Goal: Task Accomplishment & Management: Manage account settings

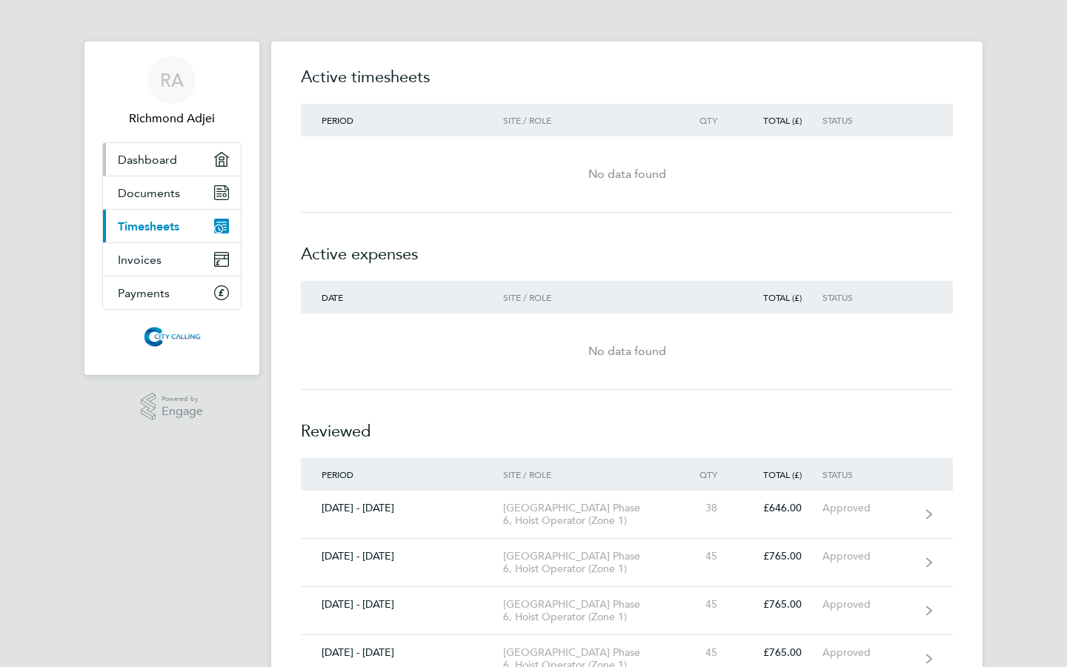
click at [160, 156] on span "Dashboard" at bounding box center [147, 160] width 59 height 14
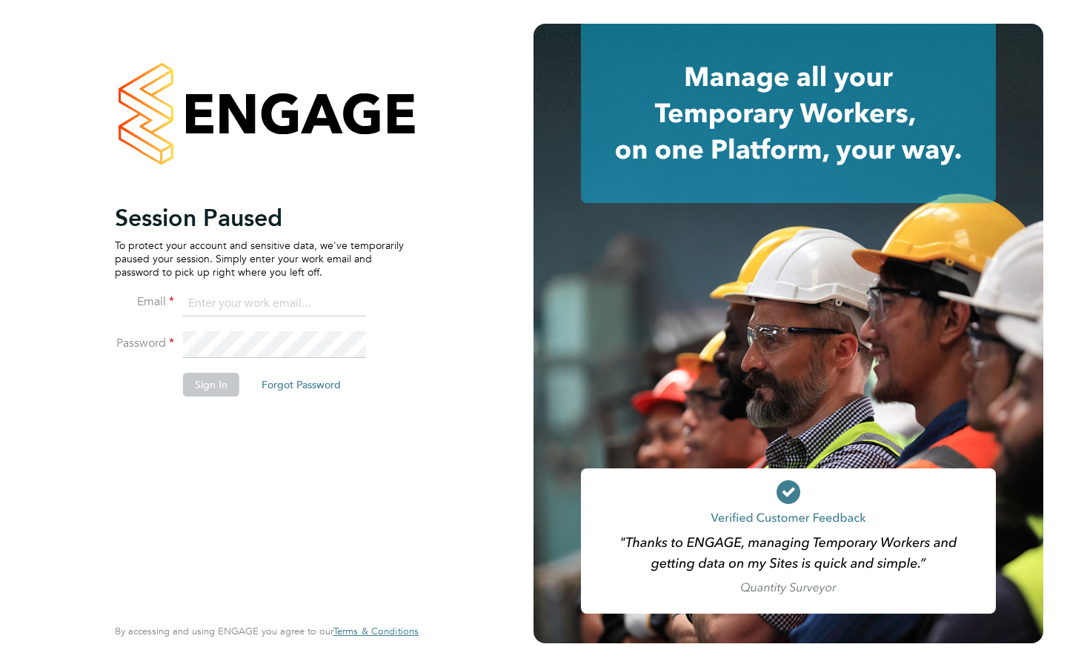
click at [225, 307] on input at bounding box center [274, 304] width 183 height 27
type input "lawrich65@gmail.com"
click at [206, 391] on button "Sign In" at bounding box center [211, 385] width 56 height 24
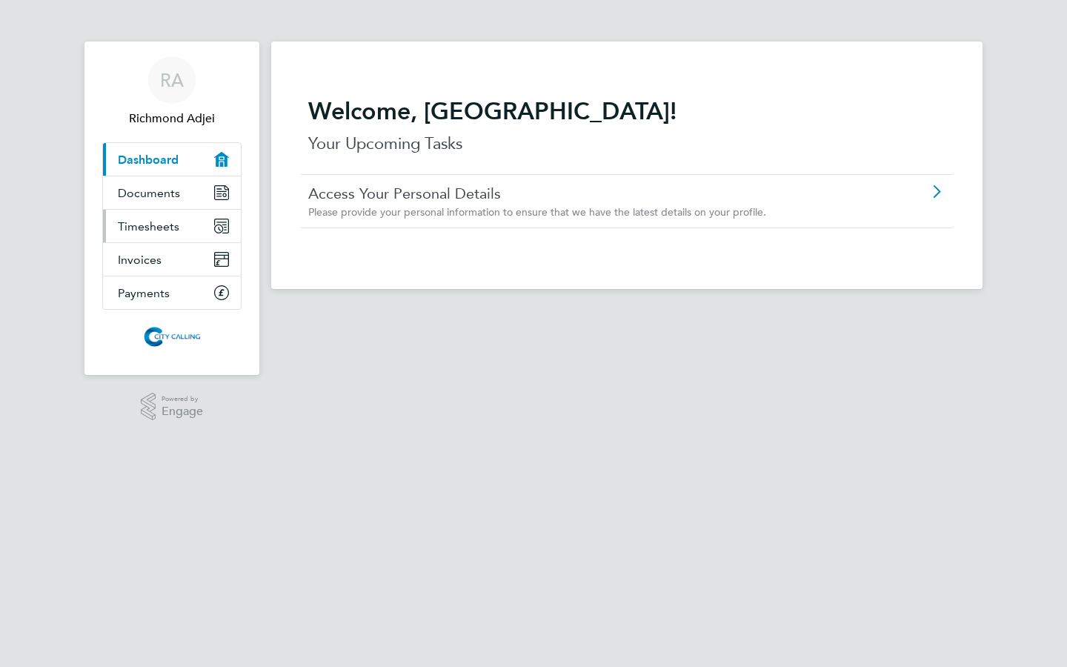
click at [144, 229] on span "Timesheets" at bounding box center [149, 226] width 62 height 14
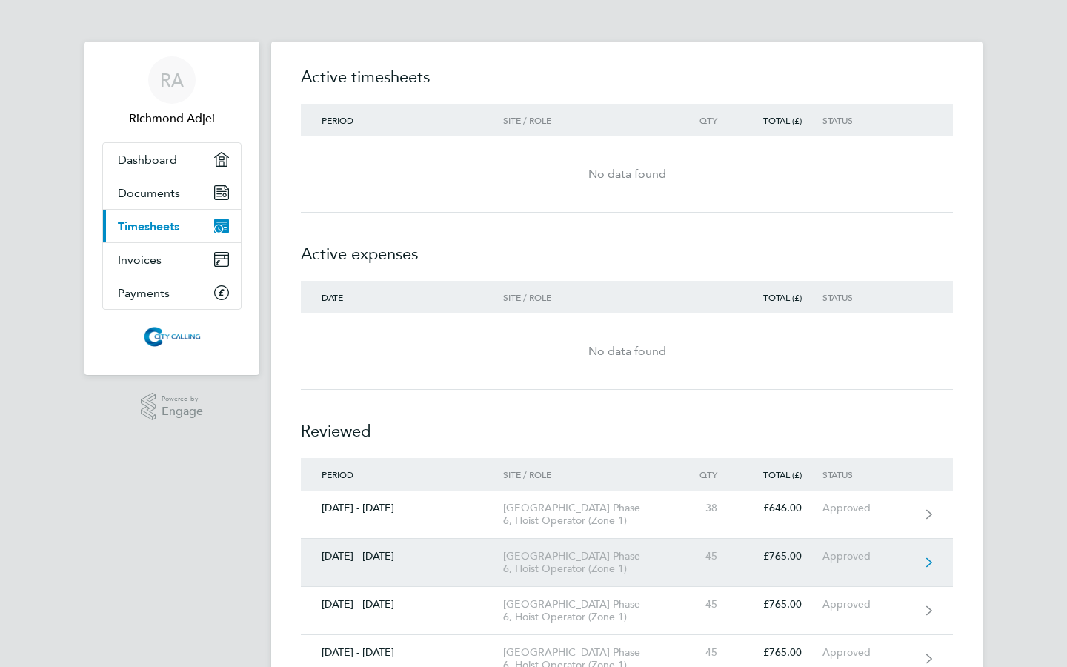
click at [395, 554] on div "[DATE] - [DATE]" at bounding box center [402, 556] width 202 height 13
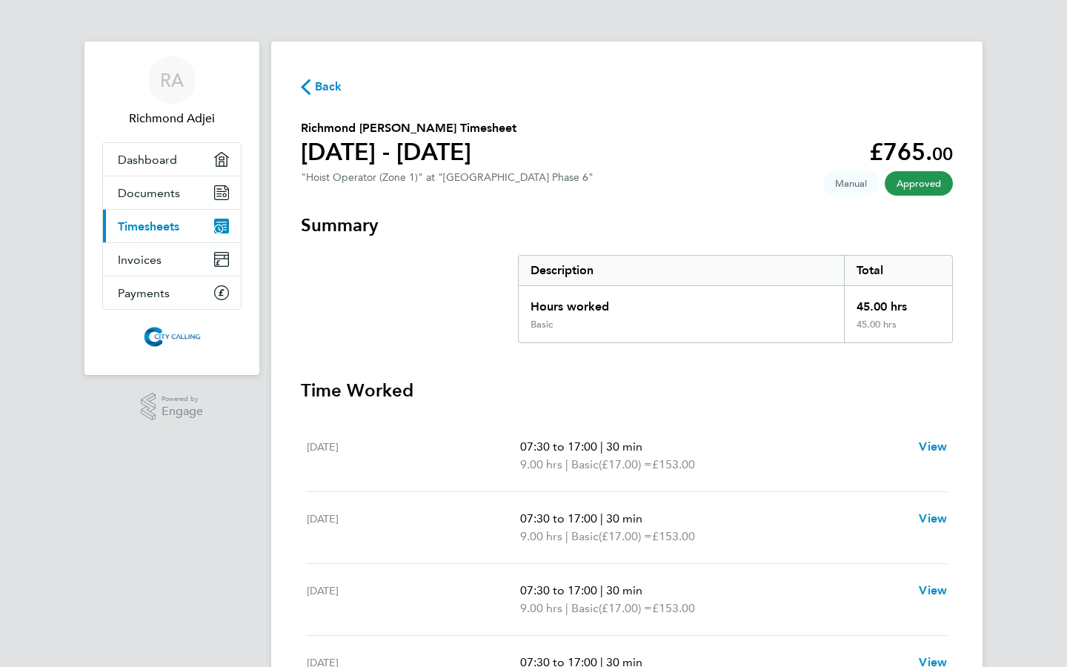
click at [405, 156] on h1 "[DATE] - [DATE]" at bounding box center [409, 152] width 216 height 30
click at [322, 148] on h1 "[DATE] - [DATE]" at bounding box center [409, 152] width 216 height 30
drag, startPoint x: 333, startPoint y: 148, endPoint x: 376, endPoint y: 147, distance: 43.0
click at [374, 148] on h1 "[DATE] - [DATE]" at bounding box center [409, 152] width 216 height 30
click at [850, 184] on span "Manual" at bounding box center [852, 183] width 56 height 24
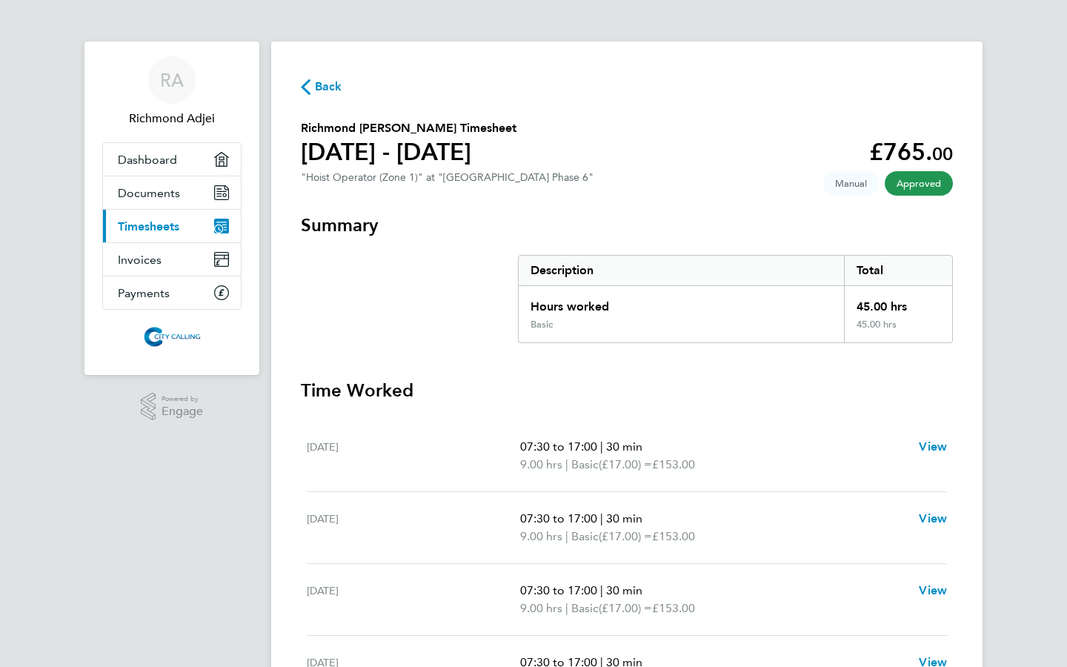
click at [850, 184] on span "Manual" at bounding box center [852, 183] width 56 height 24
click at [926, 190] on span "Approved" at bounding box center [919, 183] width 68 height 24
click at [826, 240] on section "Summary Description Total Hours worked 45.00 hrs Basic 45.00 hrs" at bounding box center [627, 278] width 652 height 130
click at [308, 87] on icon "button" at bounding box center [306, 87] width 10 height 16
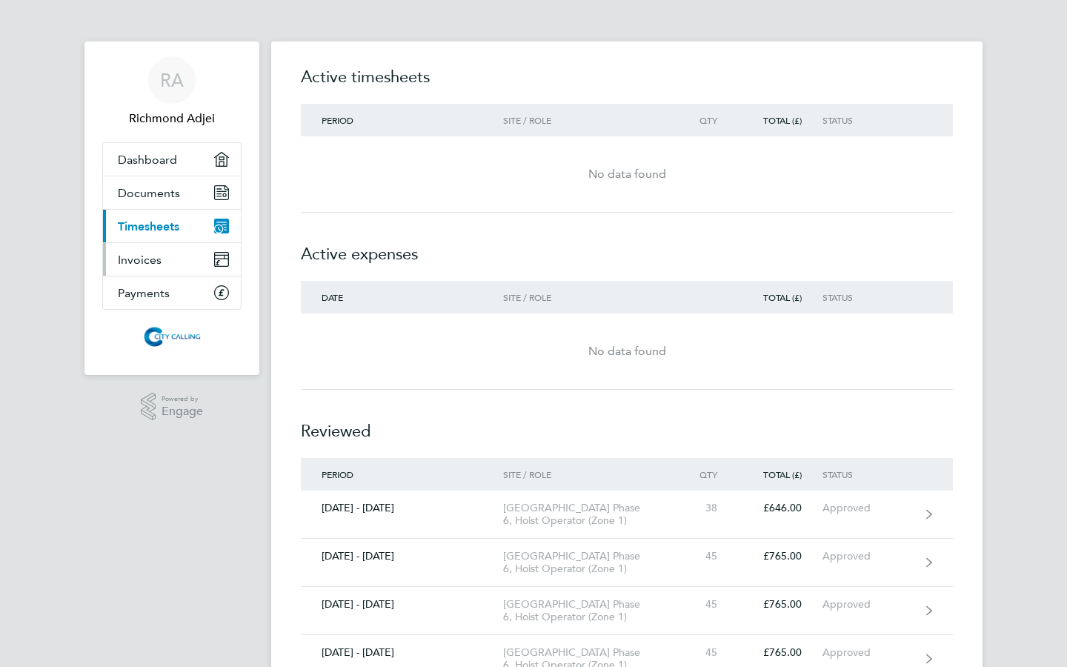
click at [153, 263] on span "Invoices" at bounding box center [140, 260] width 44 height 14
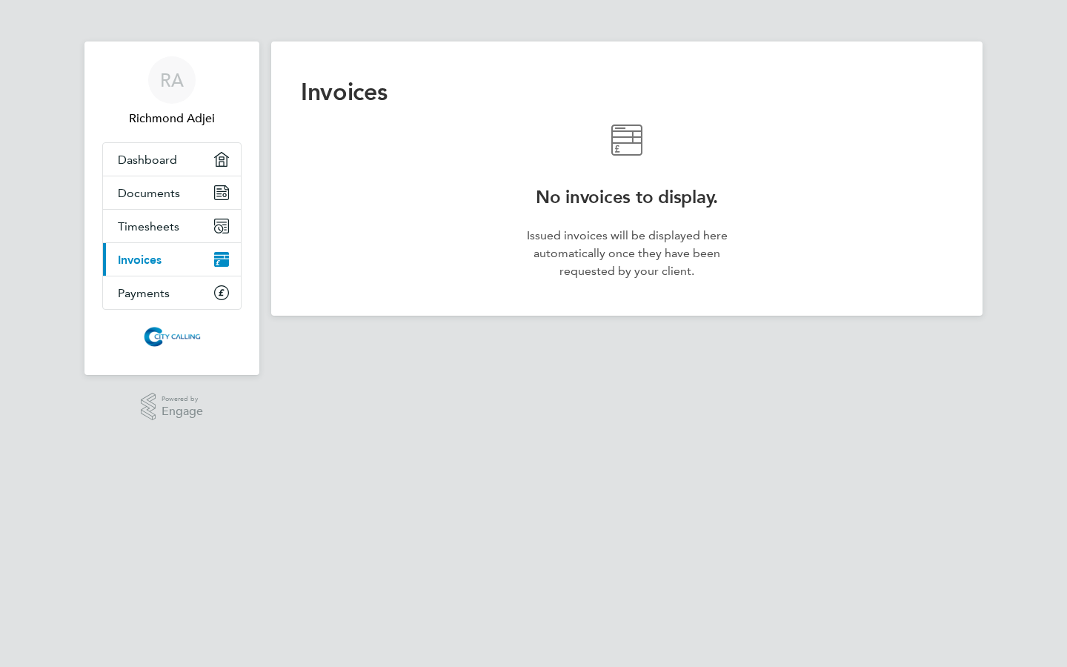
click at [627, 147] on icon at bounding box center [626, 140] width 53 height 31
click at [617, 148] on icon at bounding box center [617, 148] width 4 height 7
click at [626, 262] on p "Issued invoices will be displayed here automatically once they have been reques…" at bounding box center [626, 253] width 213 height 53
click at [126, 293] on span "Payments" at bounding box center [144, 293] width 52 height 14
click at [138, 260] on span "Invoices" at bounding box center [140, 260] width 44 height 14
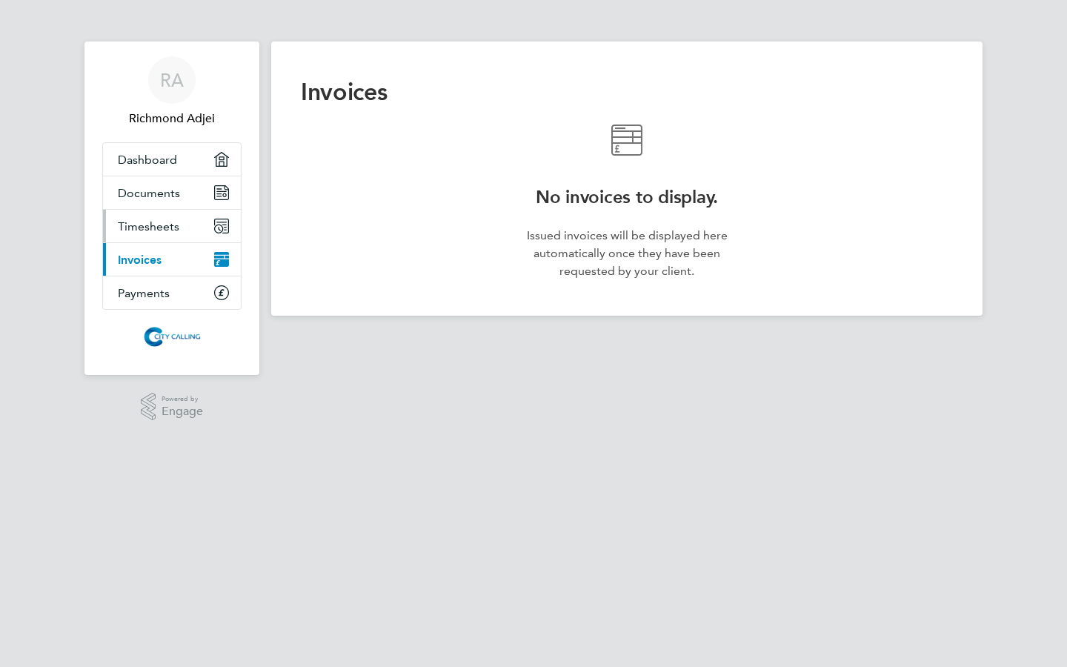
click at [160, 226] on span "Timesheets" at bounding box center [149, 226] width 62 height 14
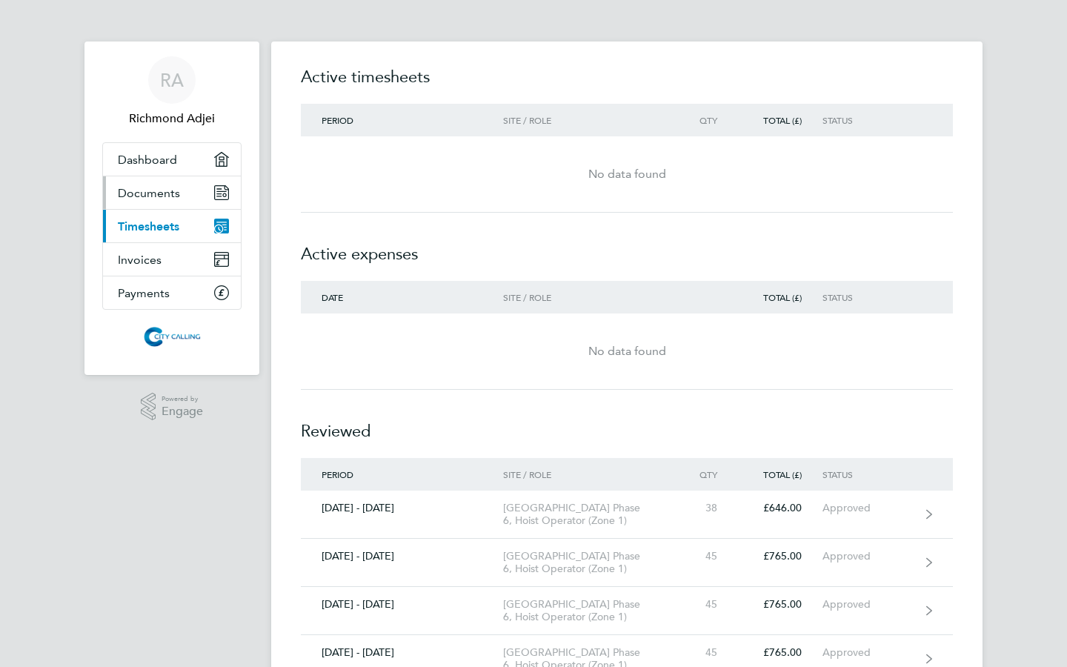
click at [159, 191] on span "Documents" at bounding box center [149, 193] width 62 height 14
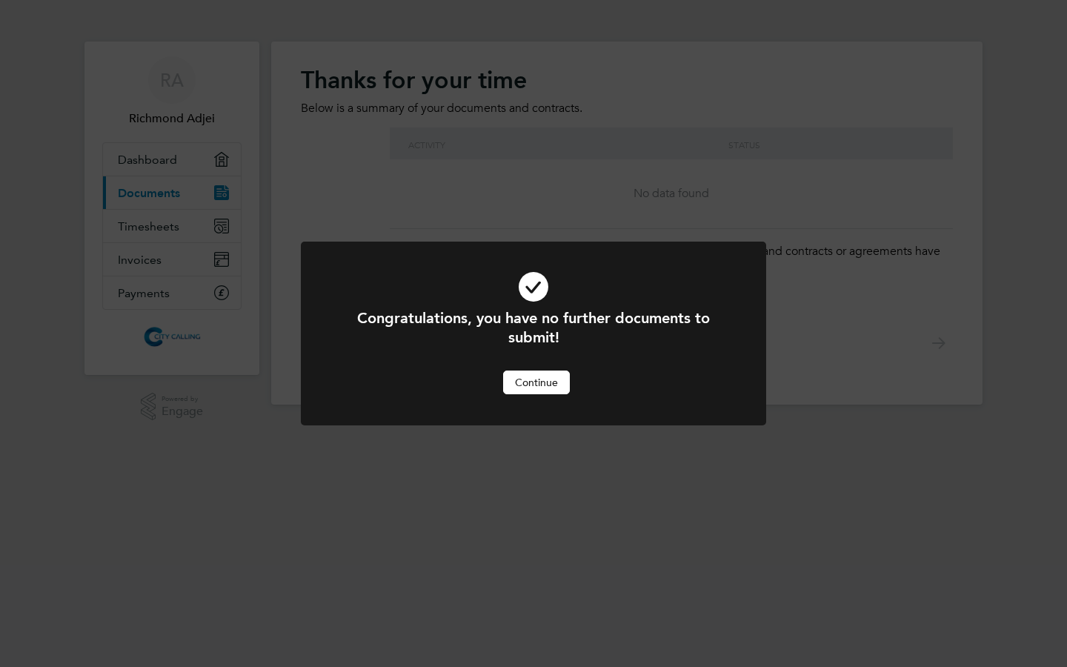
click at [522, 378] on button "Continue" at bounding box center [536, 383] width 67 height 24
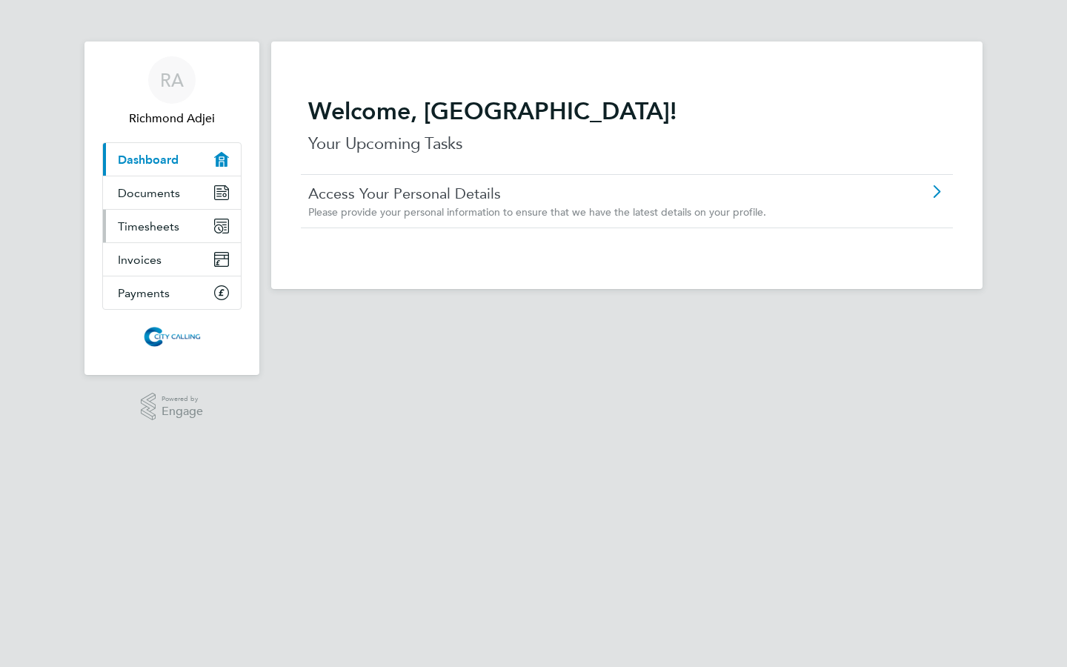
click at [147, 232] on span "Timesheets" at bounding box center [149, 226] width 62 height 14
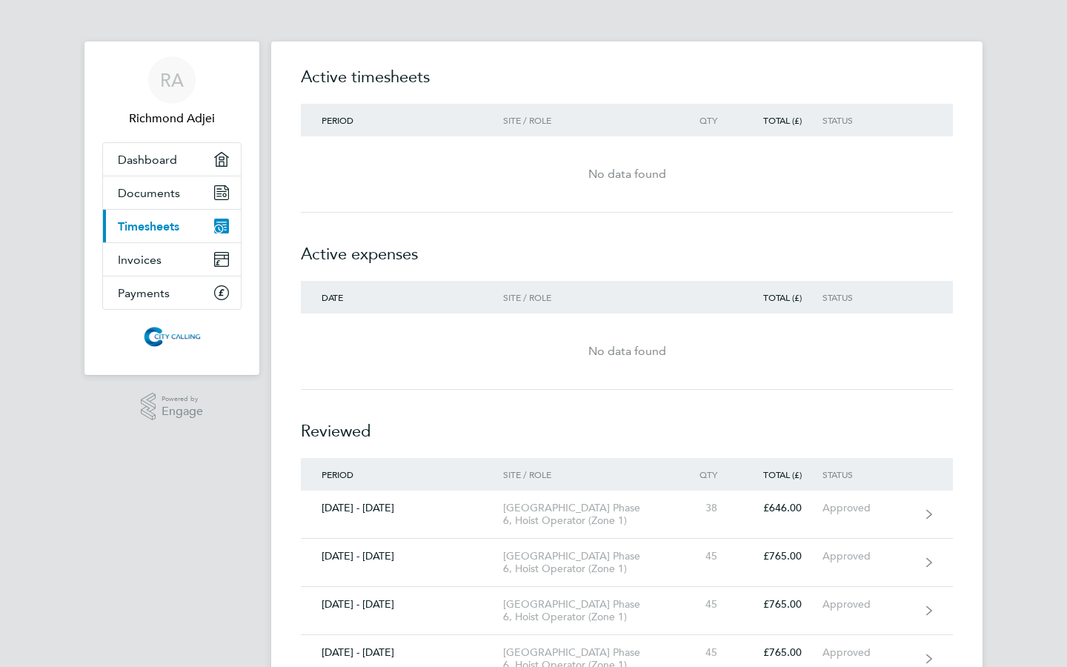
click at [640, 318] on div "No data found" at bounding box center [627, 352] width 652 height 76
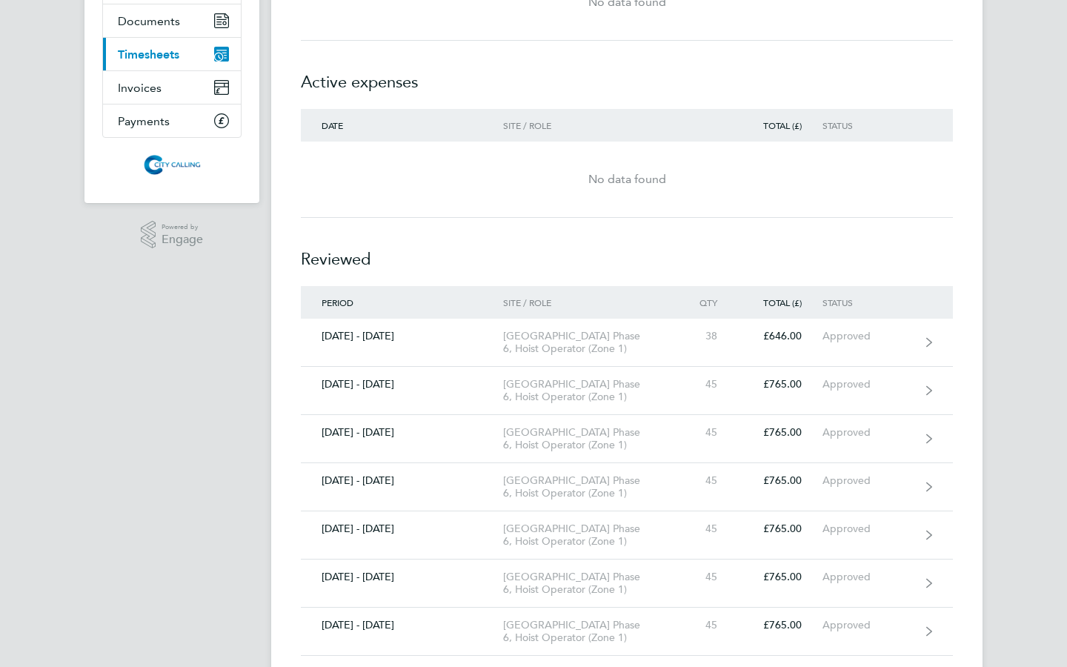
scroll to position [178, 0]
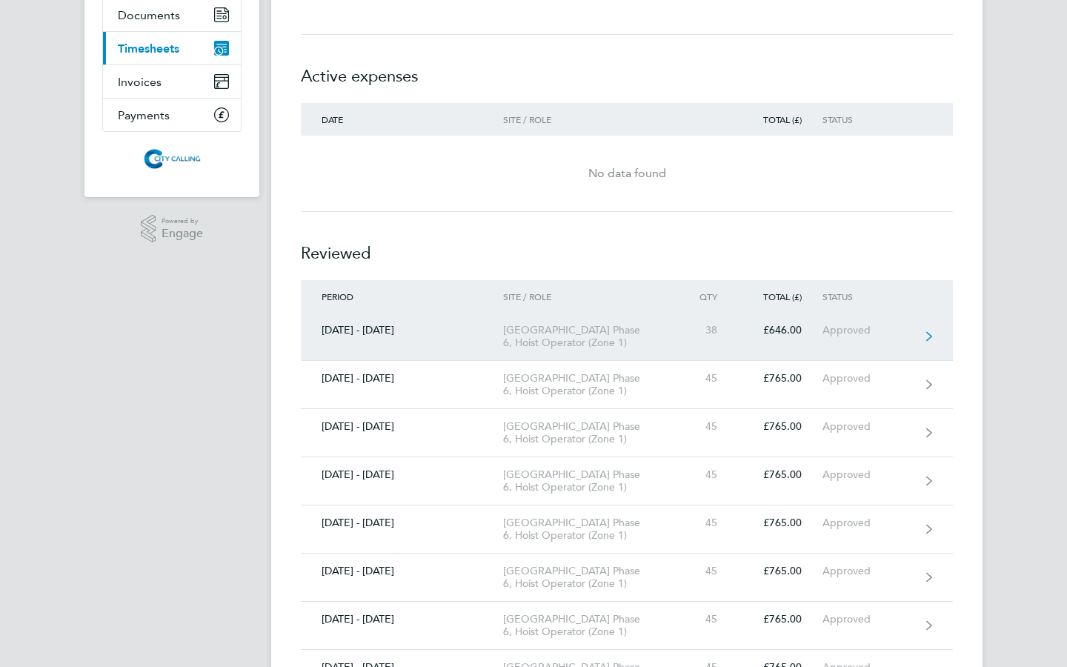
click at [331, 331] on div "[DATE] - [DATE]" at bounding box center [402, 330] width 202 height 13
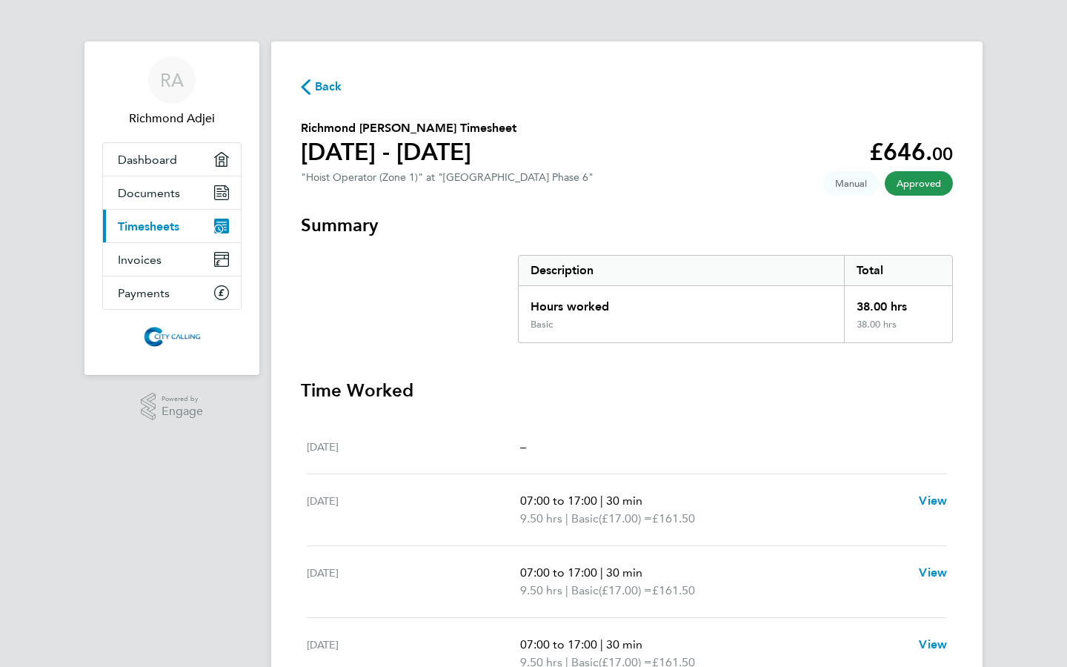
click at [911, 306] on div "38.00 hrs" at bounding box center [898, 302] width 108 height 33
drag, startPoint x: 911, startPoint y: 305, endPoint x: 848, endPoint y: 263, distance: 75.9
click at [849, 263] on div "Description Total Hours worked 38.00 hrs Basic 38.00 hrs" at bounding box center [735, 299] width 435 height 88
click at [425, 157] on h1 "[DATE] - [DATE]" at bounding box center [409, 152] width 216 height 30
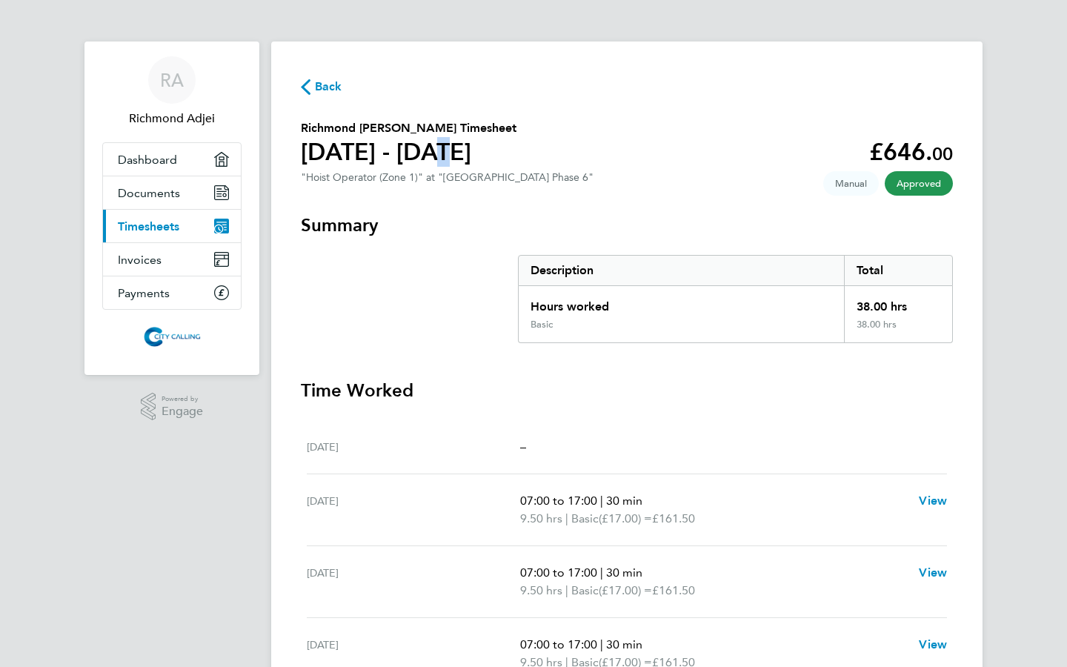
click at [425, 157] on h1 "[DATE] - [DATE]" at bounding box center [409, 152] width 216 height 30
click at [427, 157] on h1 "[DATE] - [DATE]" at bounding box center [409, 152] width 216 height 30
click at [480, 384] on h3 "Time Worked" at bounding box center [627, 391] width 652 height 24
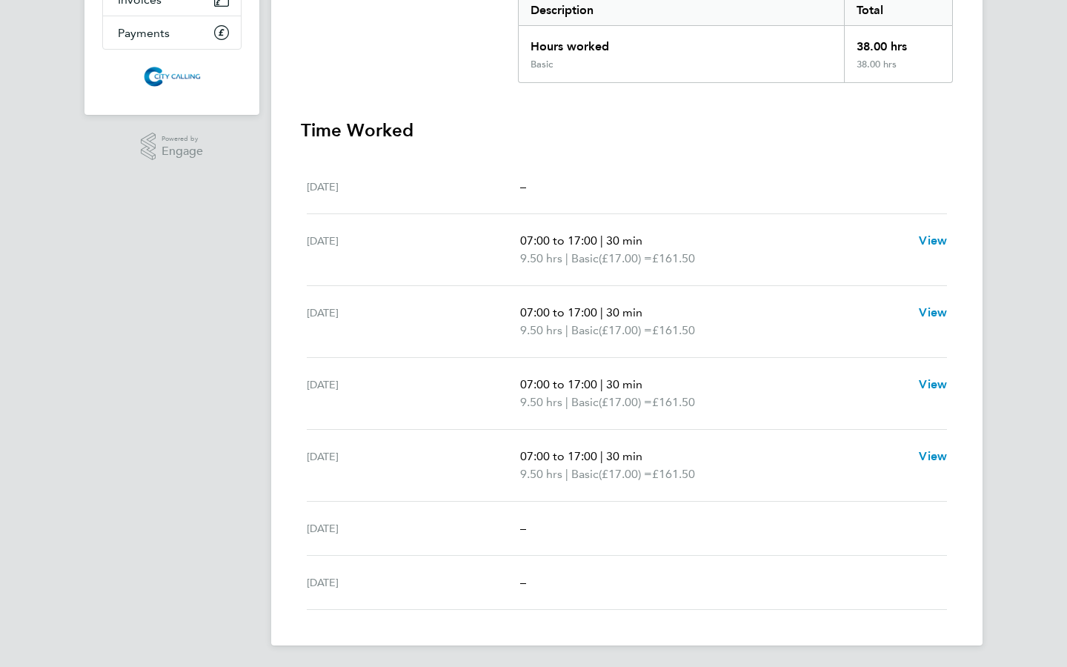
scroll to position [263, 0]
click at [933, 241] on span "View" at bounding box center [933, 238] width 28 height 14
select select "30"
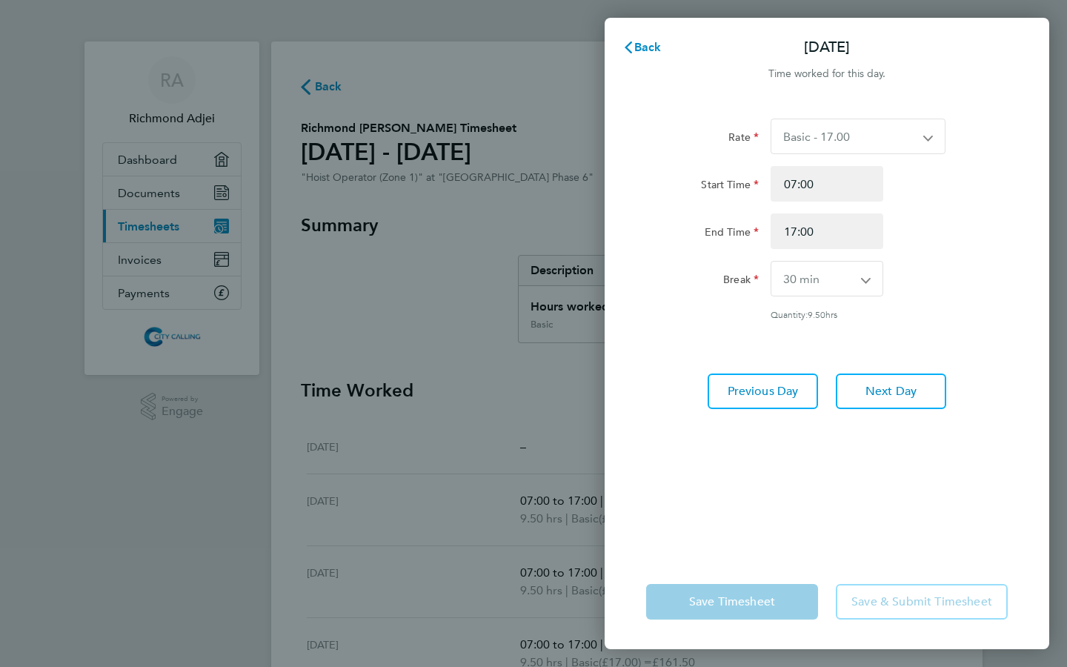
click at [849, 39] on p "[DATE]" at bounding box center [827, 47] width 46 height 21
click at [849, 43] on p "[DATE]" at bounding box center [827, 47] width 46 height 21
click at [632, 50] on icon "button" at bounding box center [629, 48] width 12 height 12
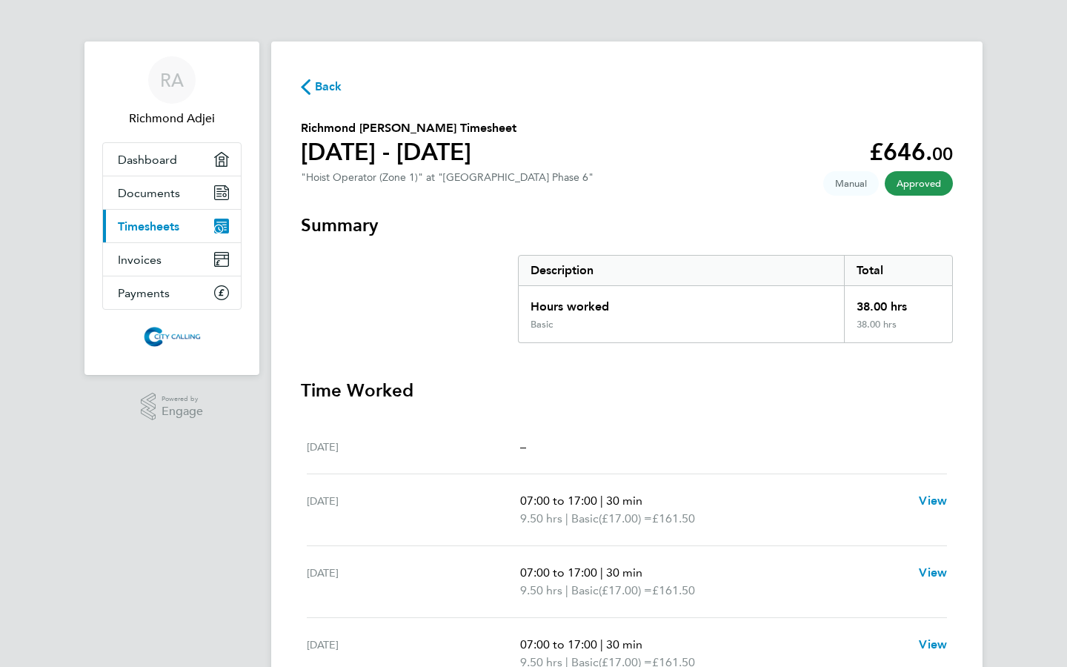
click at [342, 448] on div "[DATE]" at bounding box center [413, 447] width 213 height 18
click at [308, 92] on icon "button" at bounding box center [306, 87] width 10 height 16
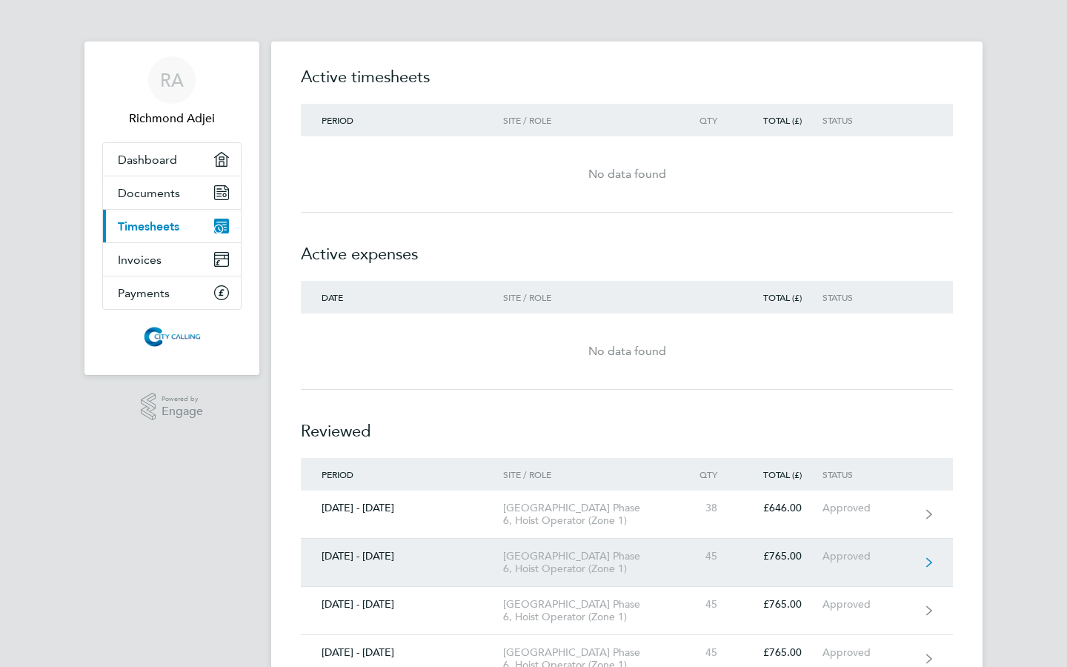
click at [377, 557] on div "[DATE] - [DATE]" at bounding box center [402, 556] width 202 height 13
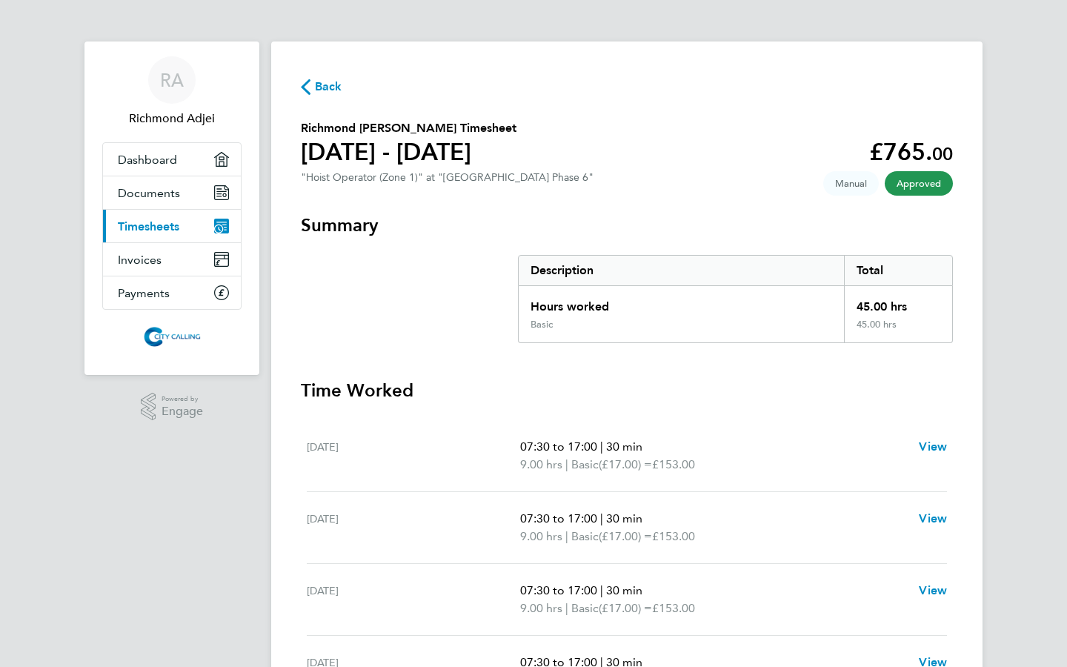
click at [772, 371] on section "Summary Description Total Hours worked 45.00 hrs Basic 45.00 hrs Time Worked [D…" at bounding box center [627, 550] width 652 height 675
click at [866, 187] on span "Manual" at bounding box center [852, 183] width 56 height 24
click at [922, 185] on span "Approved" at bounding box center [919, 183] width 68 height 24
click at [923, 185] on span "Approved" at bounding box center [919, 183] width 68 height 24
click at [909, 181] on span "Approved" at bounding box center [919, 183] width 68 height 24
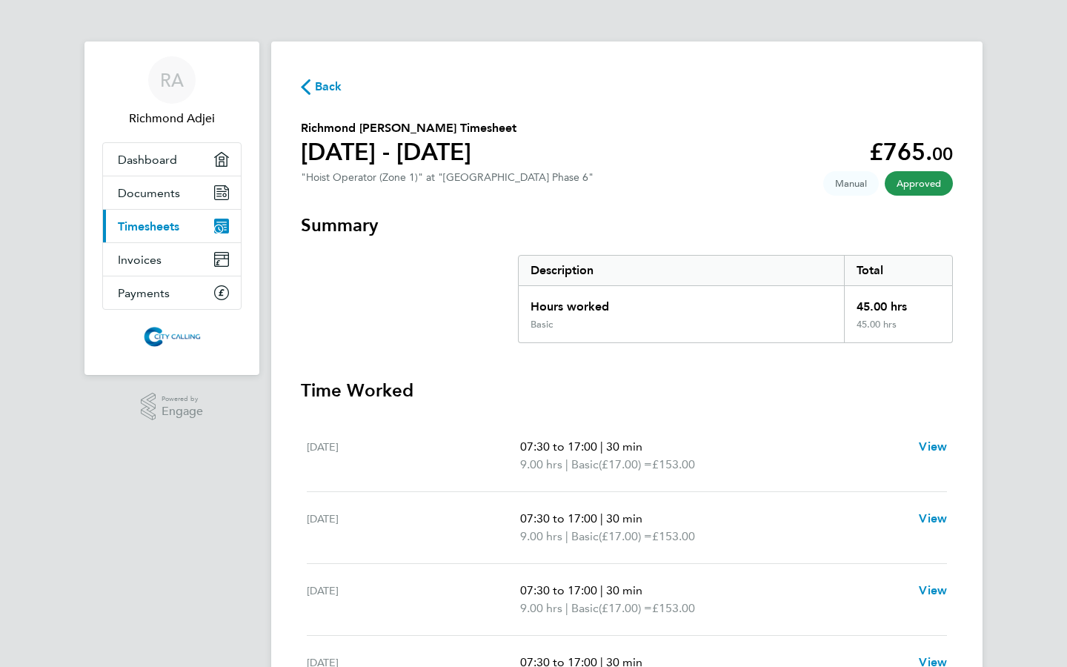
click at [848, 184] on span "Manual" at bounding box center [852, 183] width 56 height 24
click at [934, 445] on span "View" at bounding box center [933, 447] width 28 height 14
select select "30"
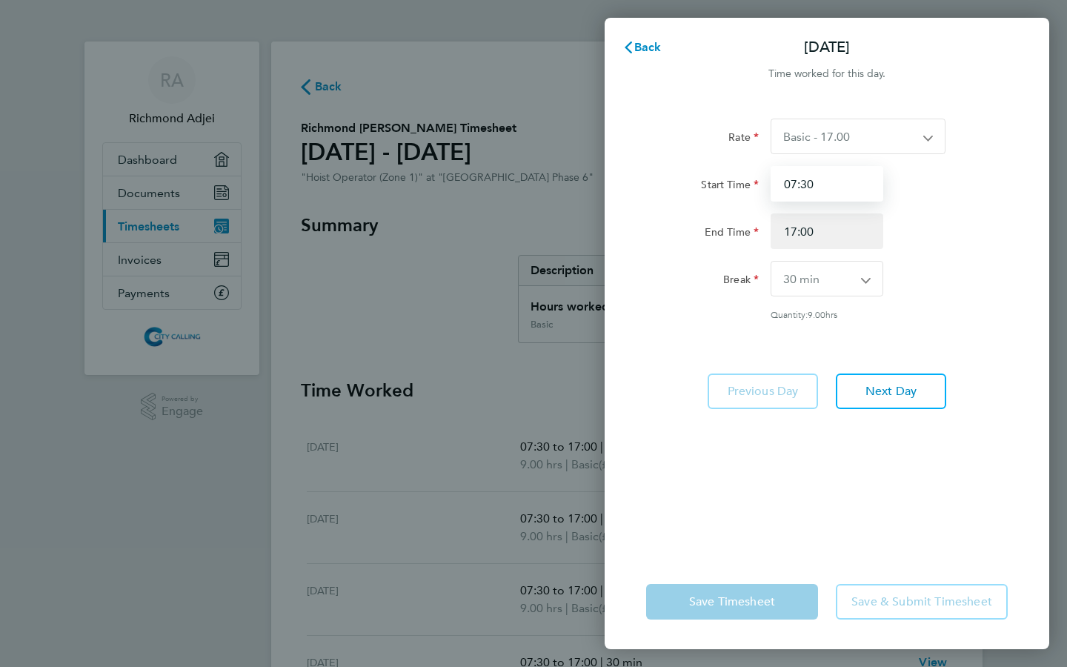
click at [816, 182] on input "07:30" at bounding box center [827, 184] width 113 height 36
type input "07:00"
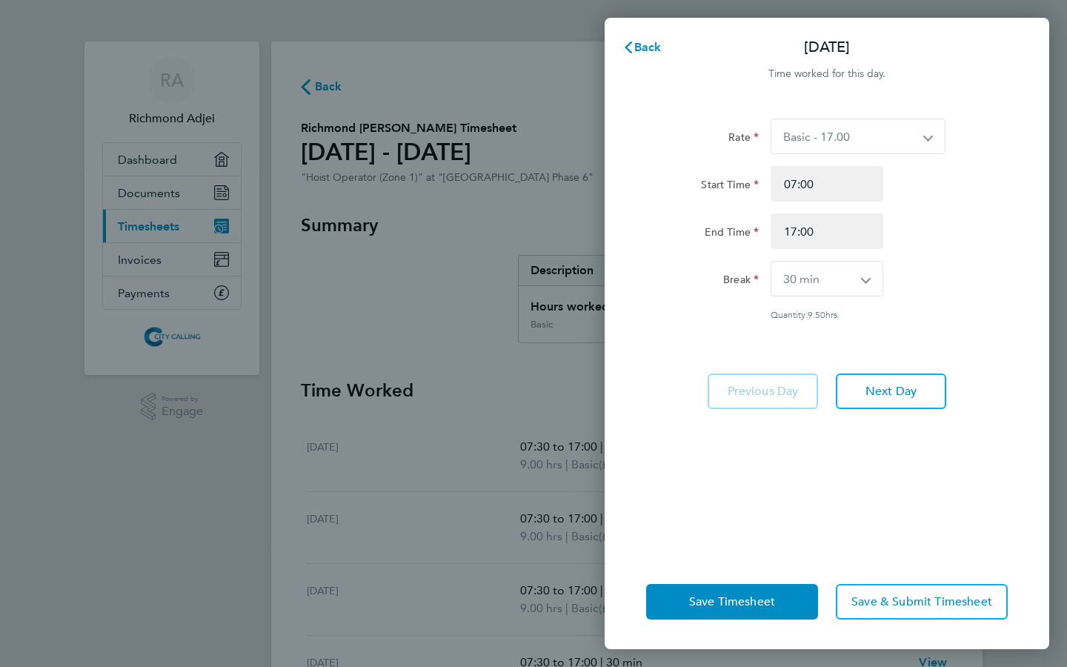
click at [995, 218] on div "End Time 17:00" at bounding box center [827, 231] width 374 height 36
click at [889, 388] on span "Next Day" at bounding box center [891, 391] width 51 height 15
click at [890, 391] on span "Next Day" at bounding box center [891, 391] width 51 height 15
click at [892, 382] on button "Next Day" at bounding box center [891, 392] width 110 height 36
click at [718, 604] on span "Save Timesheet" at bounding box center [732, 601] width 86 height 15
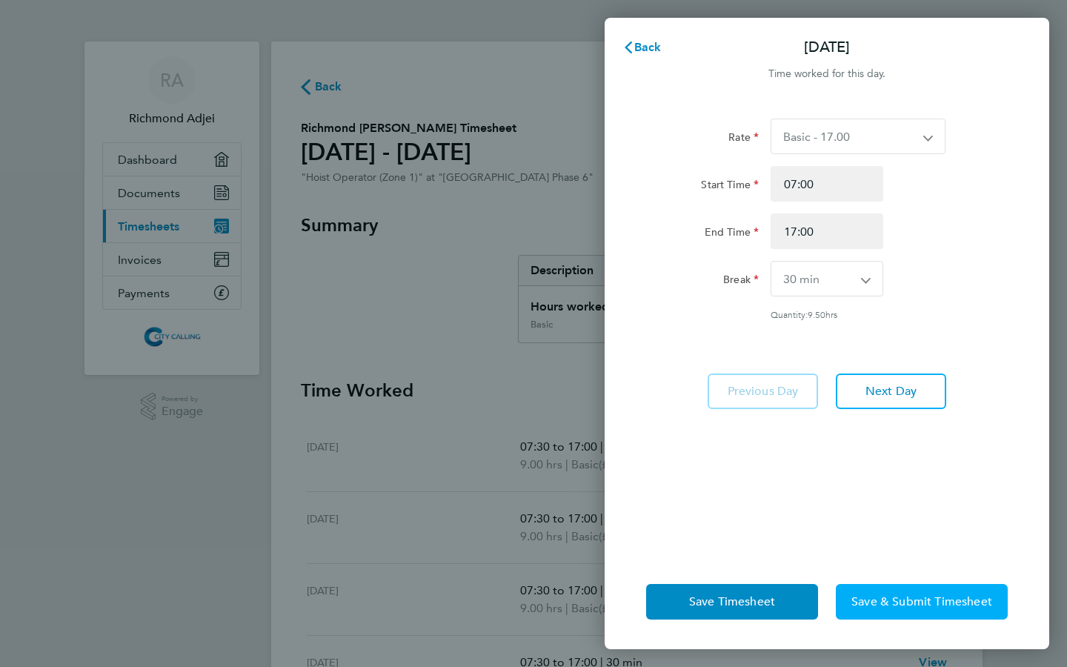
click at [898, 598] on span "Save & Submit Timesheet" at bounding box center [922, 601] width 141 height 15
click at [645, 48] on span "Back" at bounding box center [648, 47] width 27 height 14
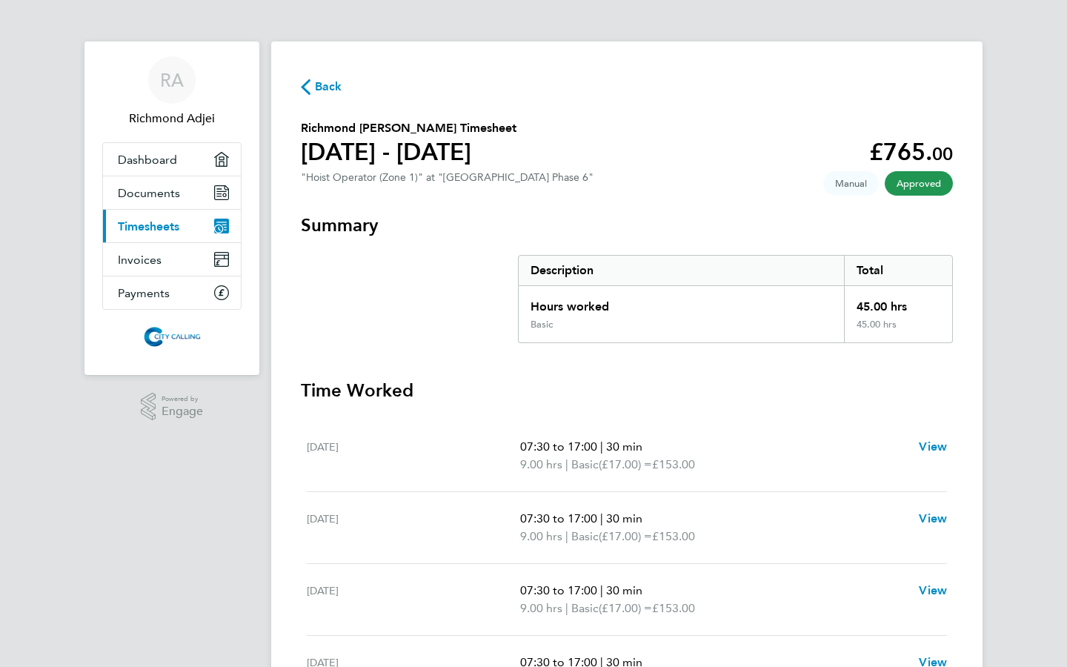
click at [838, 185] on span "Manual" at bounding box center [852, 183] width 56 height 24
click at [904, 186] on span "Approved" at bounding box center [919, 183] width 68 height 24
click at [310, 86] on icon "button" at bounding box center [306, 87] width 10 height 16
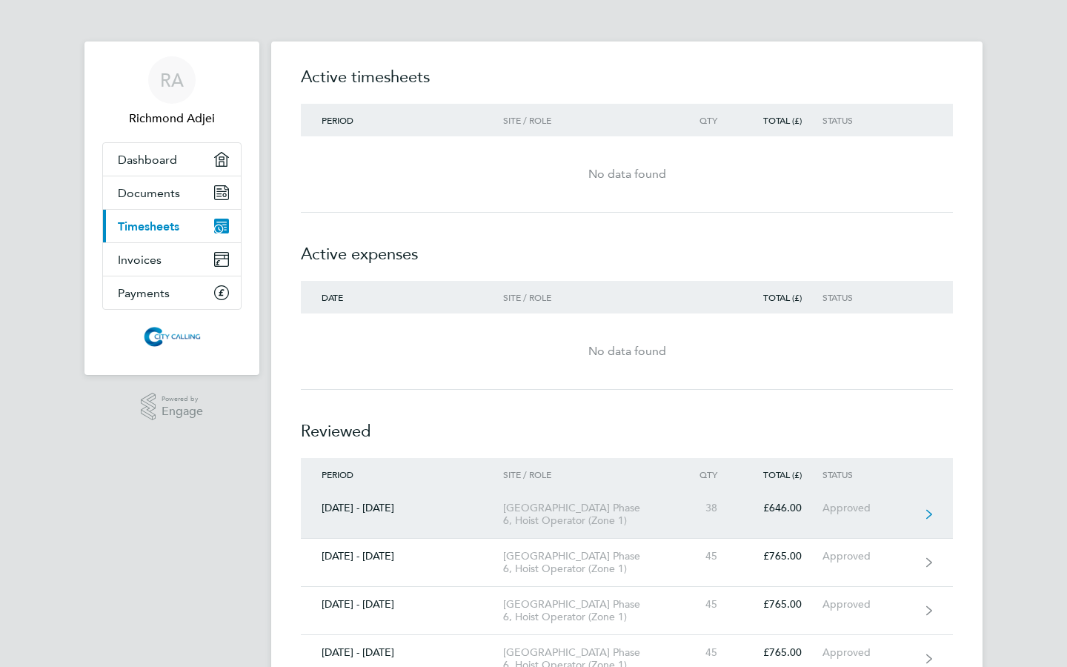
scroll to position [4, 0]
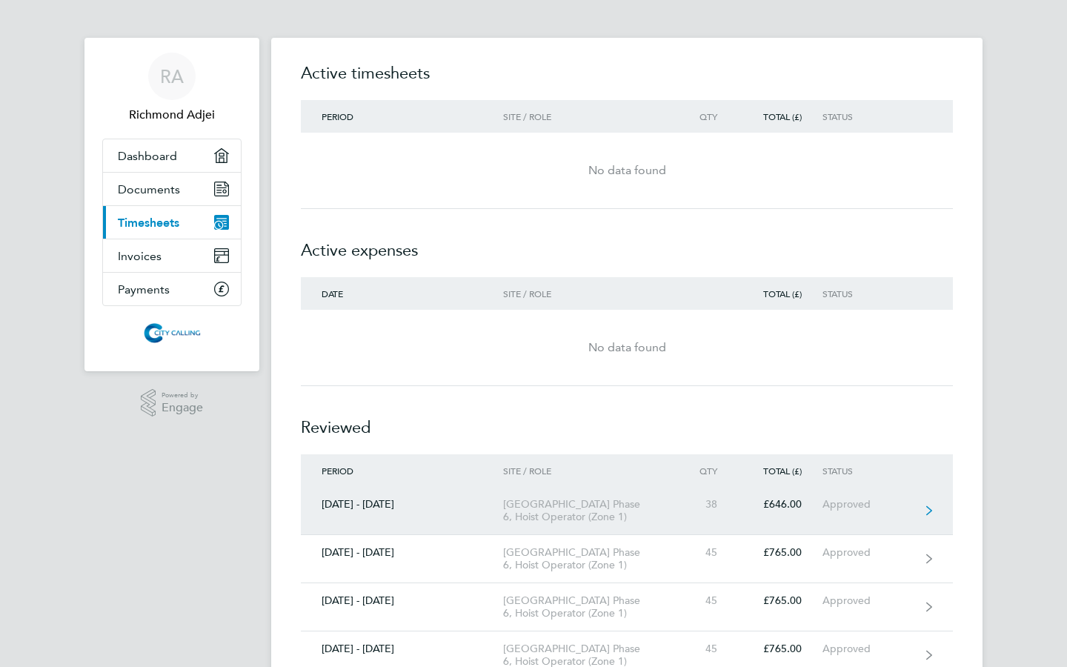
click at [930, 514] on icon at bounding box center [930, 511] width 6 height 10
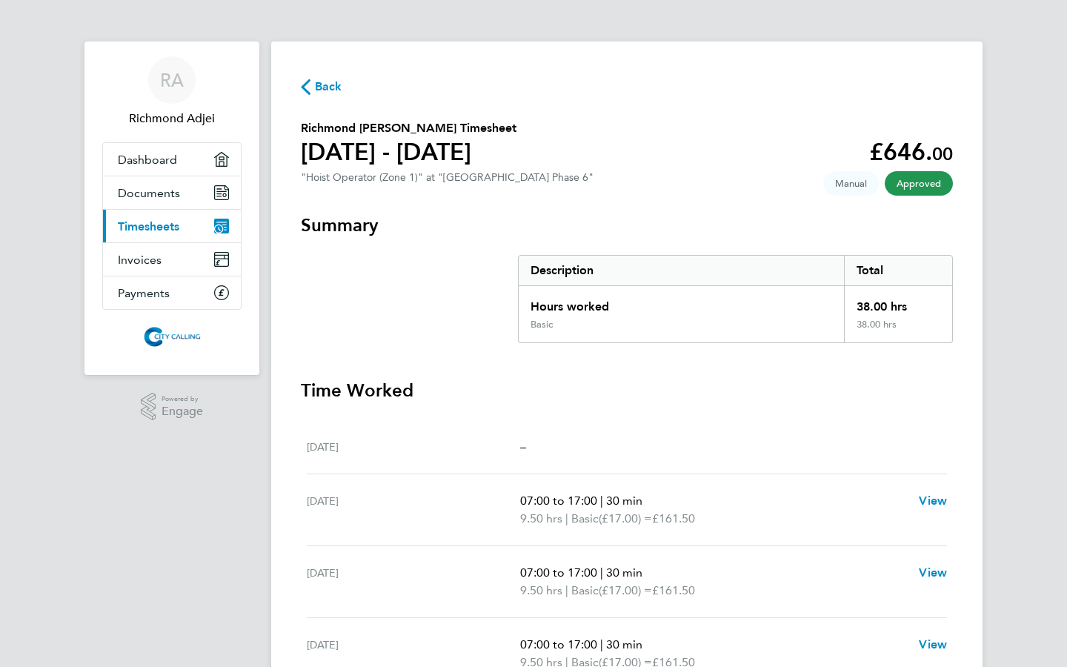
click at [1037, 419] on div "[PERSON_NAME] [PERSON_NAME] Applications: Dashboard Documents Current page: Tim…" at bounding box center [533, 465] width 1067 height 930
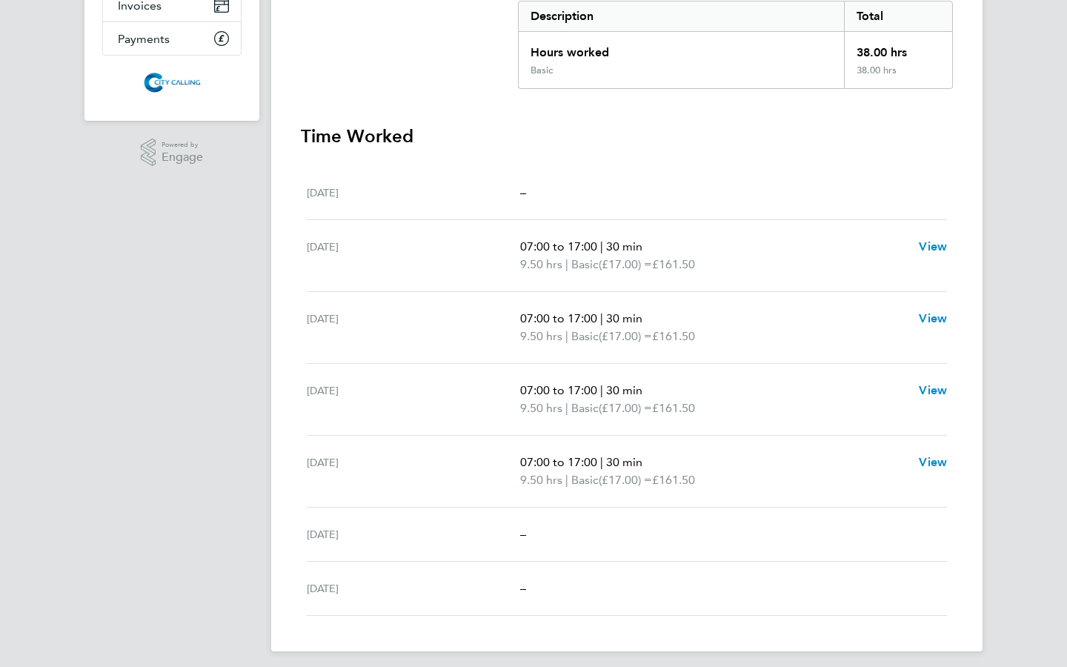
scroll to position [263, 0]
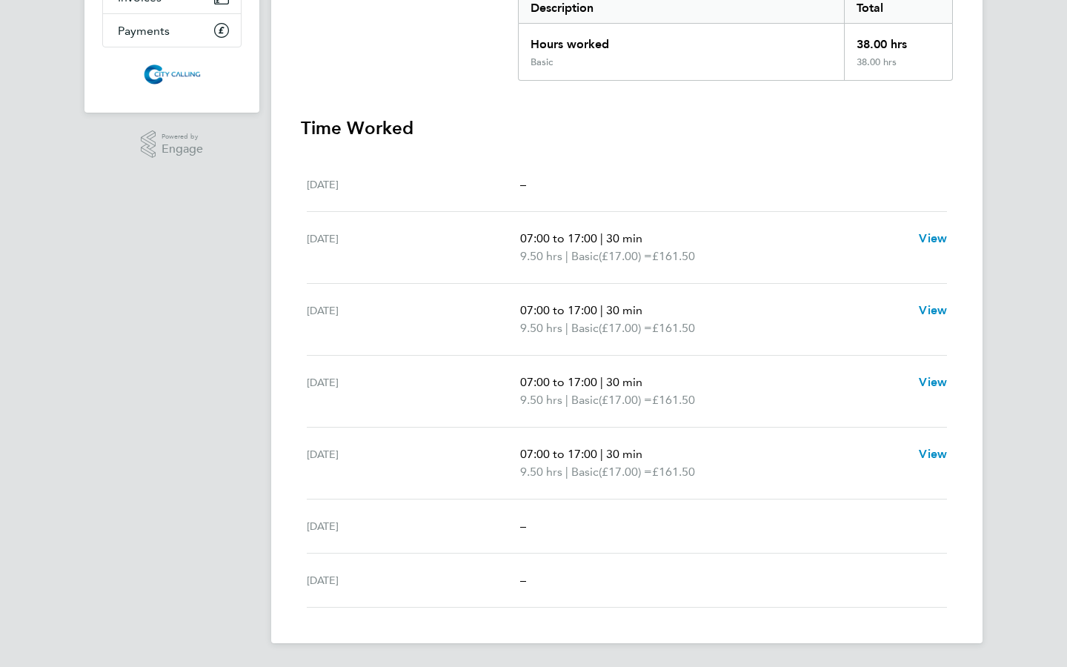
click at [319, 523] on div "[DATE]" at bounding box center [413, 526] width 213 height 18
click at [328, 523] on div "[DATE]" at bounding box center [413, 526] width 213 height 18
drag, startPoint x: 335, startPoint y: 586, endPoint x: 733, endPoint y: 262, distance: 513.2
click at [733, 262] on ul "[DATE] – [DATE] 07:00 to 17:00 | 30 min 9.50 hrs | Basic (£17.00) = £161.50 Vie…" at bounding box center [627, 383] width 652 height 450
click at [903, 550] on div "[DATE] –" at bounding box center [627, 527] width 640 height 54
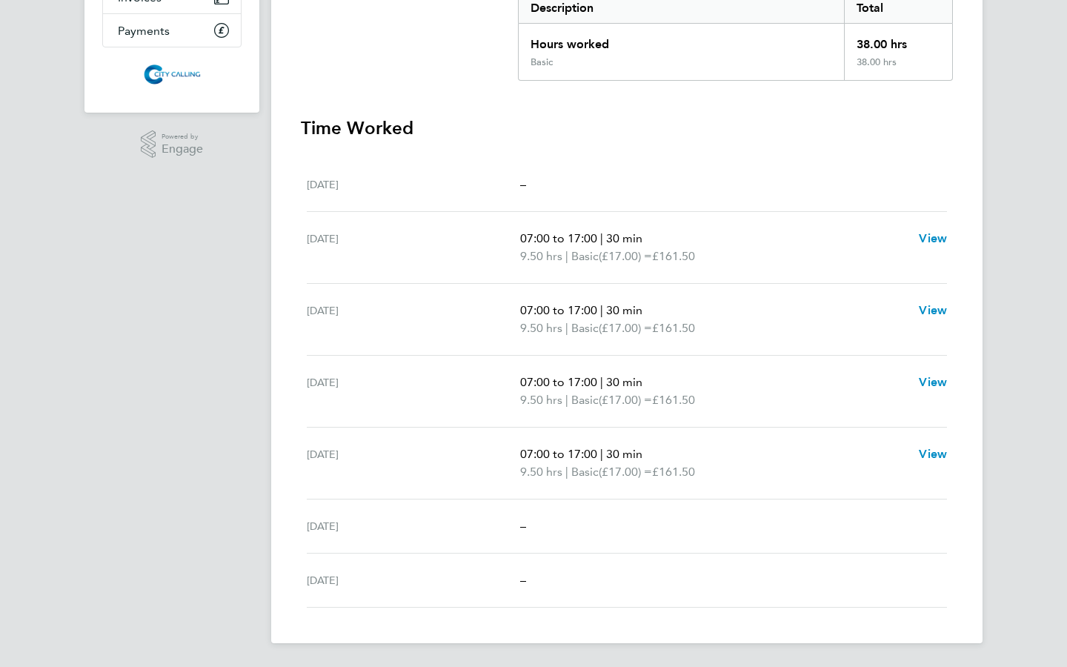
click at [1018, 232] on div "[PERSON_NAME] [PERSON_NAME] Applications: Dashboard Documents Current page: Tim…" at bounding box center [533, 203] width 1067 height 930
click at [1023, 231] on div "[PERSON_NAME] [PERSON_NAME] Applications: Dashboard Documents Current page: Tim…" at bounding box center [533, 203] width 1067 height 930
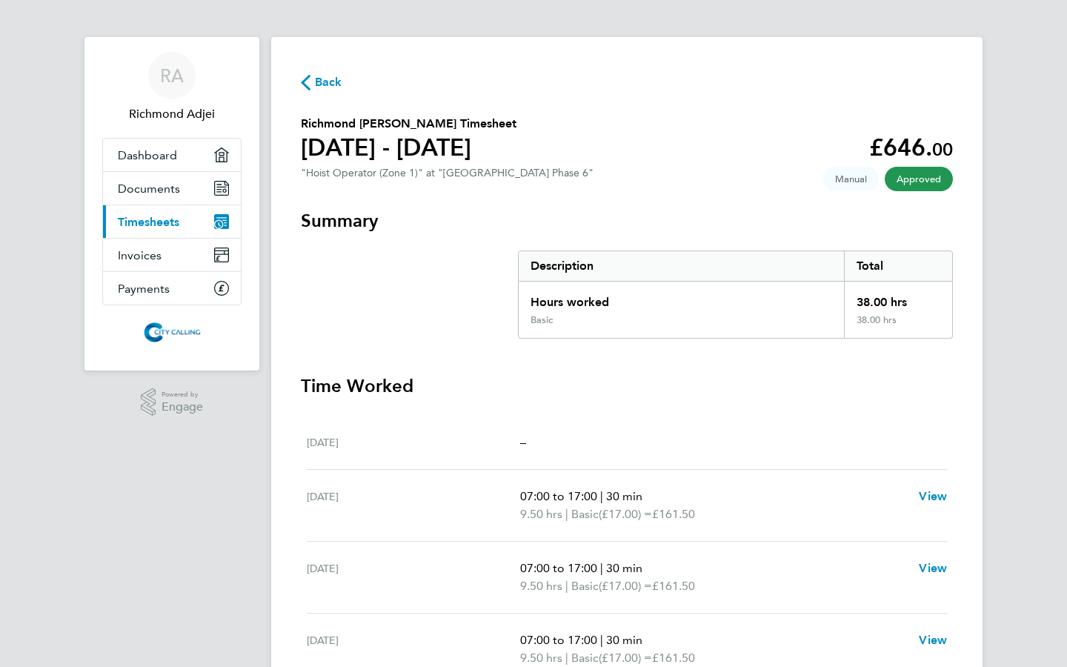
scroll to position [0, 0]
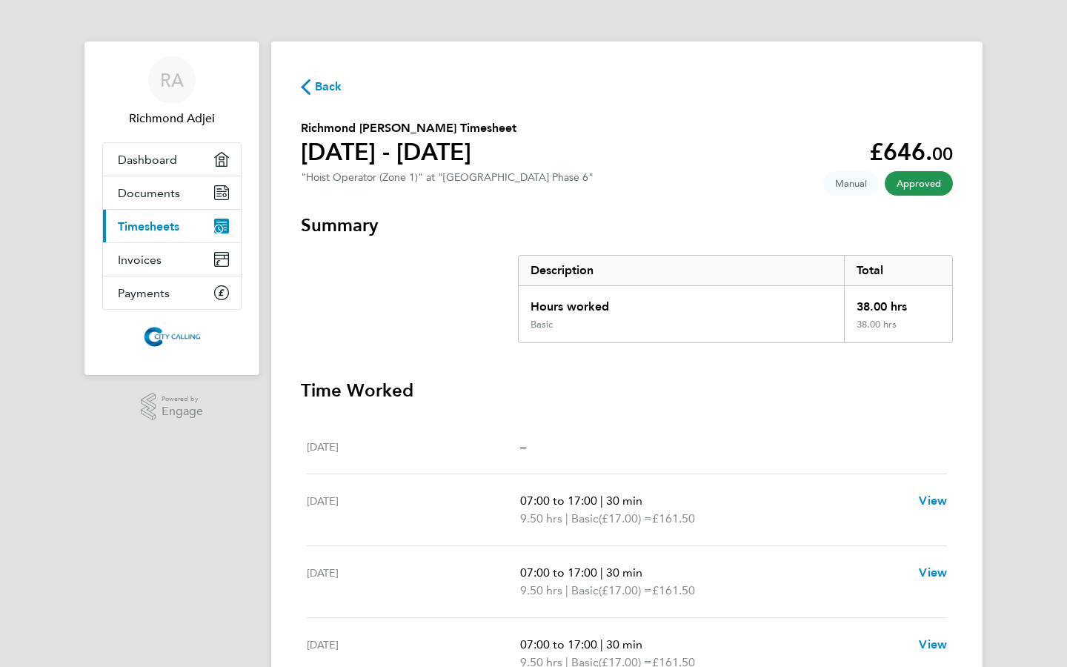
click at [319, 85] on span "Back" at bounding box center [328, 87] width 27 height 18
